Goal: Task Accomplishment & Management: Manage account settings

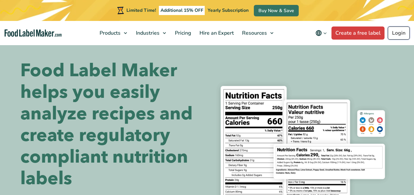
click at [399, 34] on link "Login" at bounding box center [399, 33] width 22 height 13
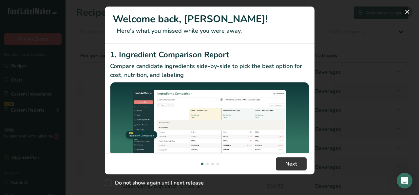
click at [408, 11] on button "New Features" at bounding box center [407, 12] width 10 height 10
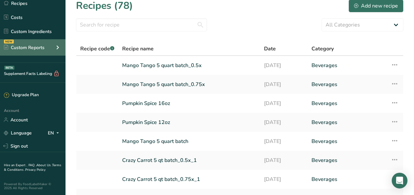
scroll to position [8, 0]
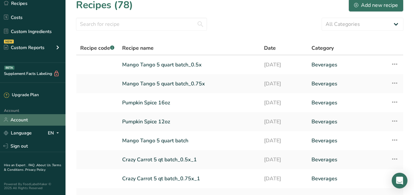
click at [24, 120] on link "Account" at bounding box center [33, 119] width 66 height 11
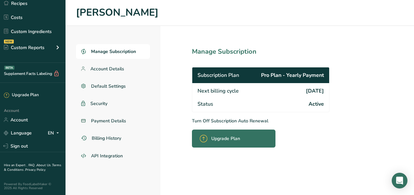
click at [221, 121] on p "Turn Off Subscription Auto Renewal" at bounding box center [275, 121] width 167 height 7
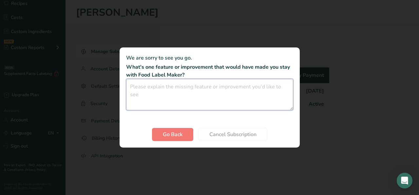
click at [140, 85] on textarea "Cancel subscription modal" at bounding box center [209, 94] width 167 height 31
type textarea "I"
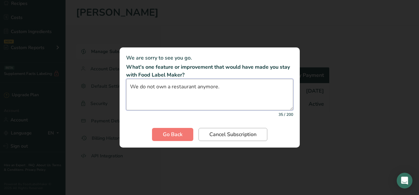
type textarea "We do not own a restaurant anymore."
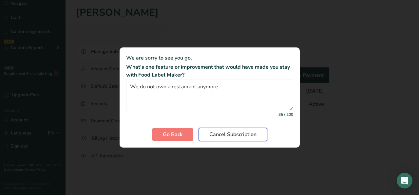
click at [234, 135] on span "Cancel Subscription" at bounding box center [233, 135] width 47 height 8
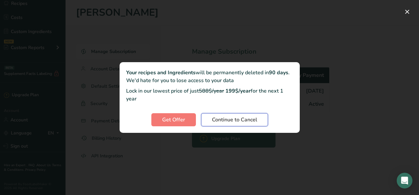
click at [224, 119] on span "Continue to Cancel" at bounding box center [234, 120] width 45 height 8
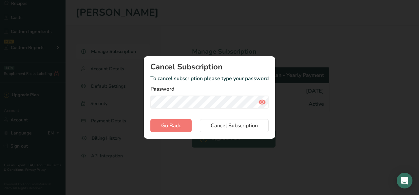
click at [263, 101] on icon "Cancel subscription modal" at bounding box center [262, 102] width 8 height 12
click at [228, 125] on span "Cancel Subscription" at bounding box center [234, 126] width 47 height 8
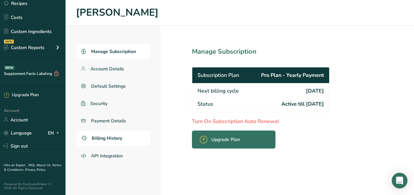
click at [113, 136] on span "Billing History" at bounding box center [107, 138] width 30 height 7
